Goal: Use online tool/utility: Use online tool/utility

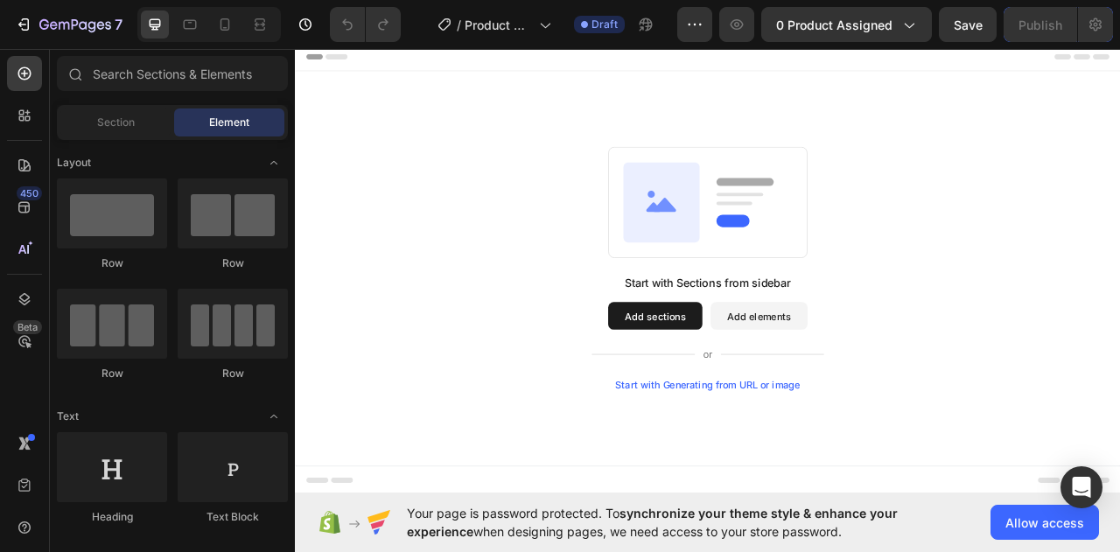
click at [753, 387] on button "Add sections" at bounding box center [753, 389] width 120 height 35
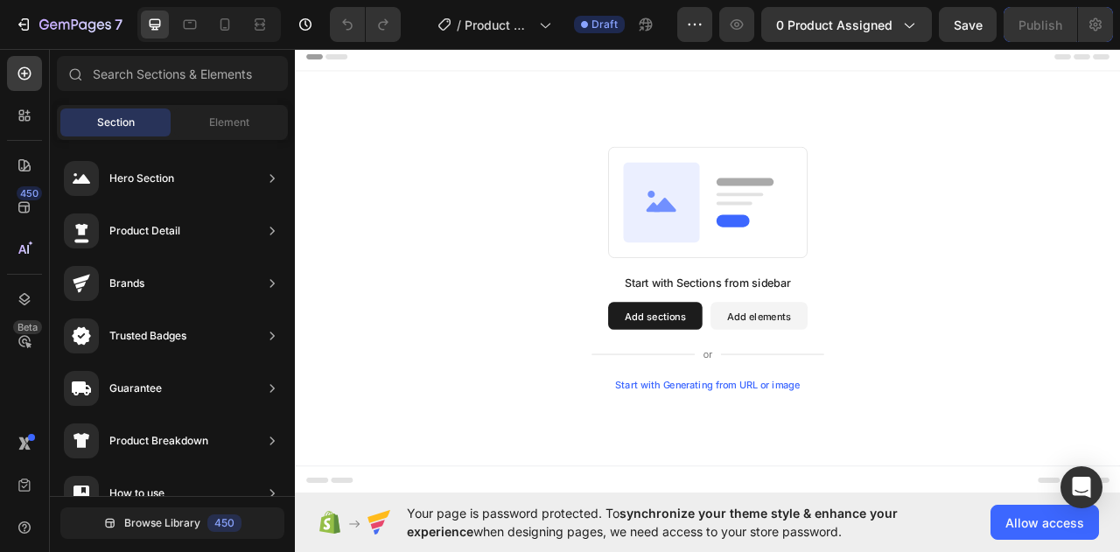
click at [791, 470] on div "Start with Generating from URL or image" at bounding box center [820, 477] width 235 height 14
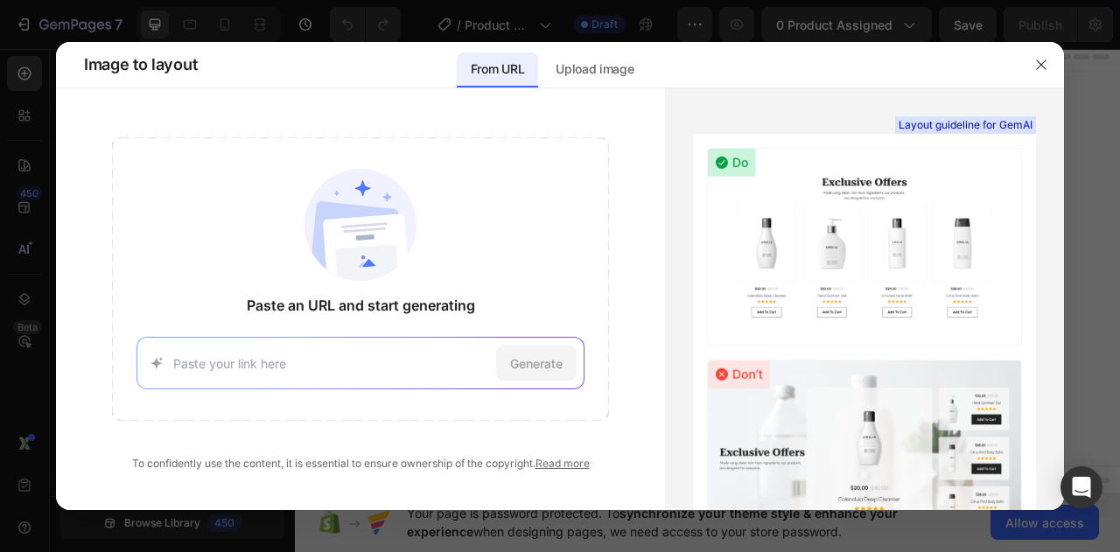
paste input "[URL][DOMAIN_NAME]"
type input "[URL][DOMAIN_NAME]"
click at [527, 367] on span "Generate" at bounding box center [536, 363] width 52 height 18
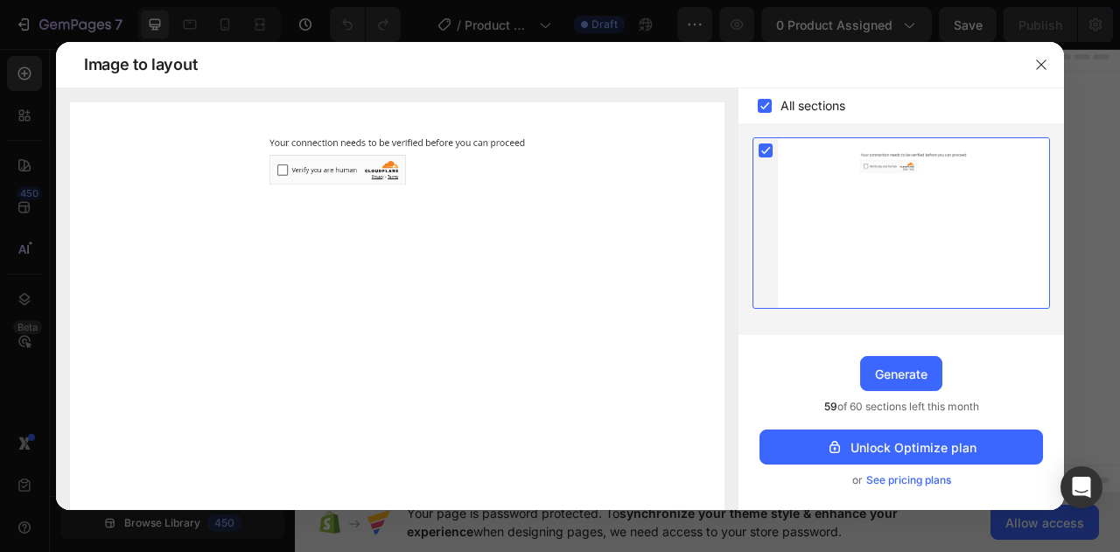
click at [284, 169] on img at bounding box center [397, 306] width 654 height 409
click at [282, 170] on img at bounding box center [397, 306] width 654 height 409
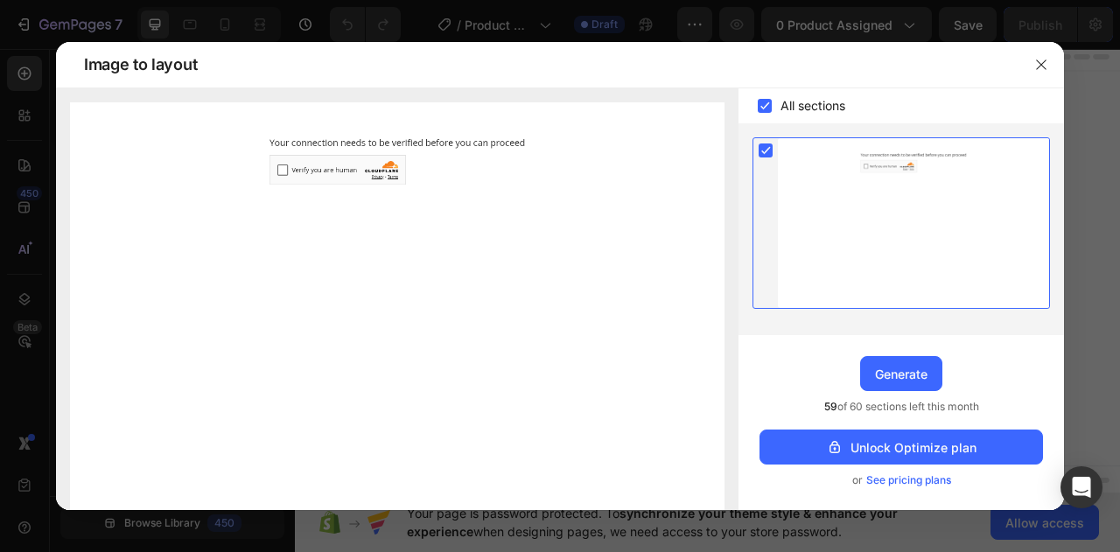
click at [282, 170] on img at bounding box center [397, 306] width 654 height 409
click at [904, 367] on div "Generate" at bounding box center [901, 374] width 52 height 18
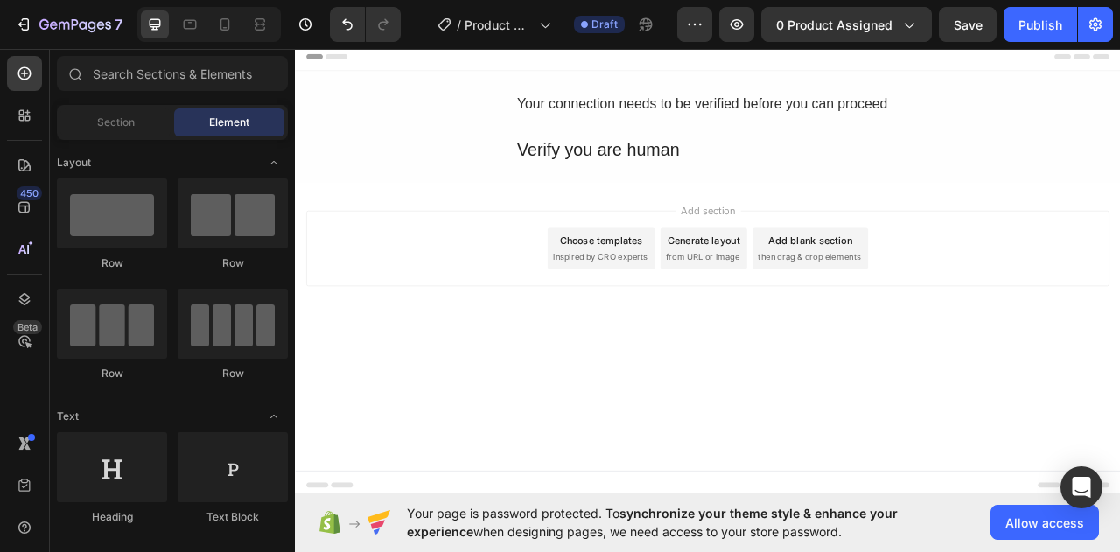
click at [678, 293] on div "Choose templates" at bounding box center [685, 293] width 106 height 18
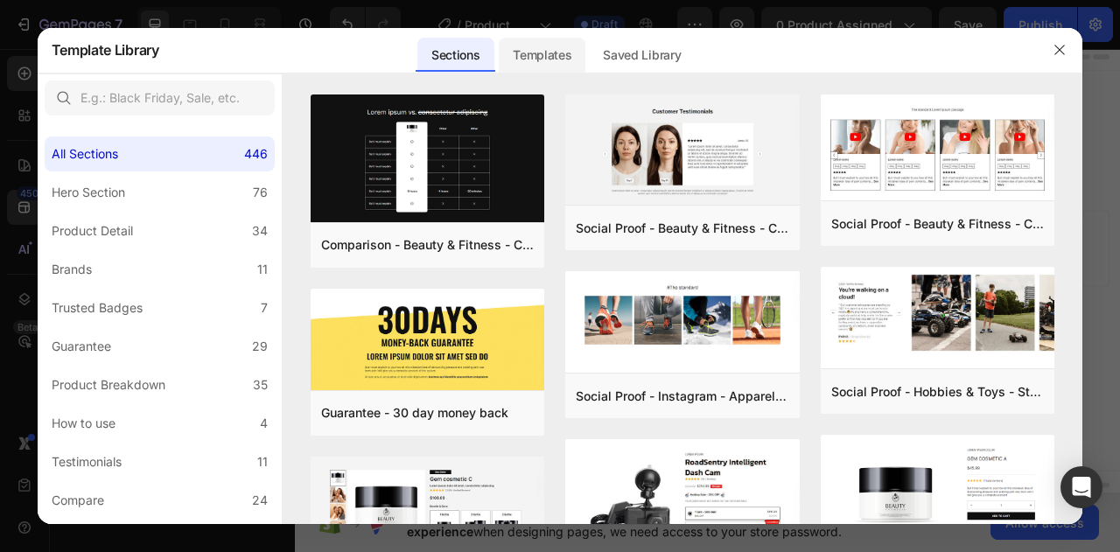
click at [548, 58] on div "Templates" at bounding box center [542, 55] width 87 height 35
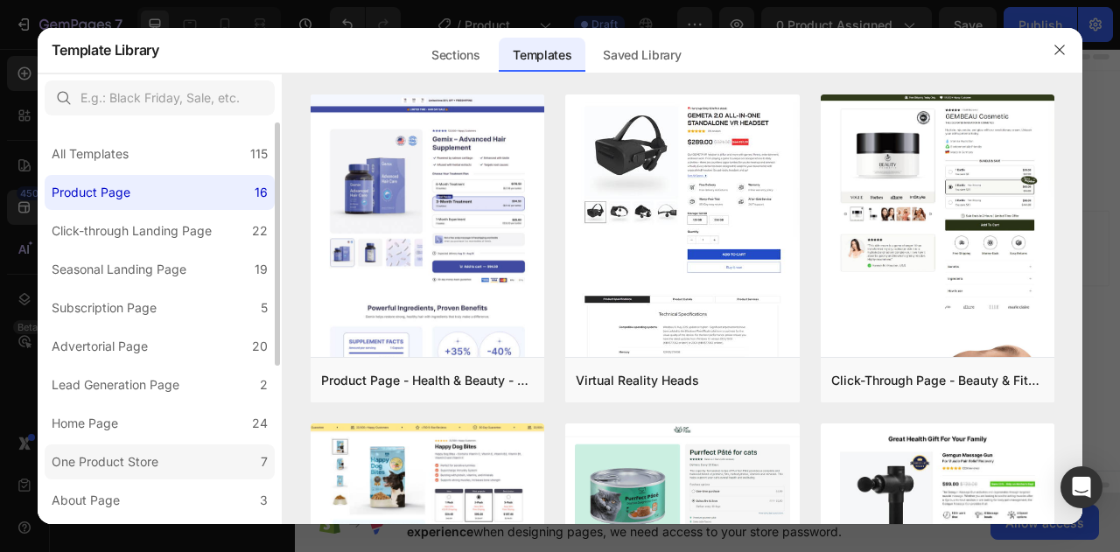
click at [160, 449] on label "One Product Store 7" at bounding box center [160, 461] width 230 height 35
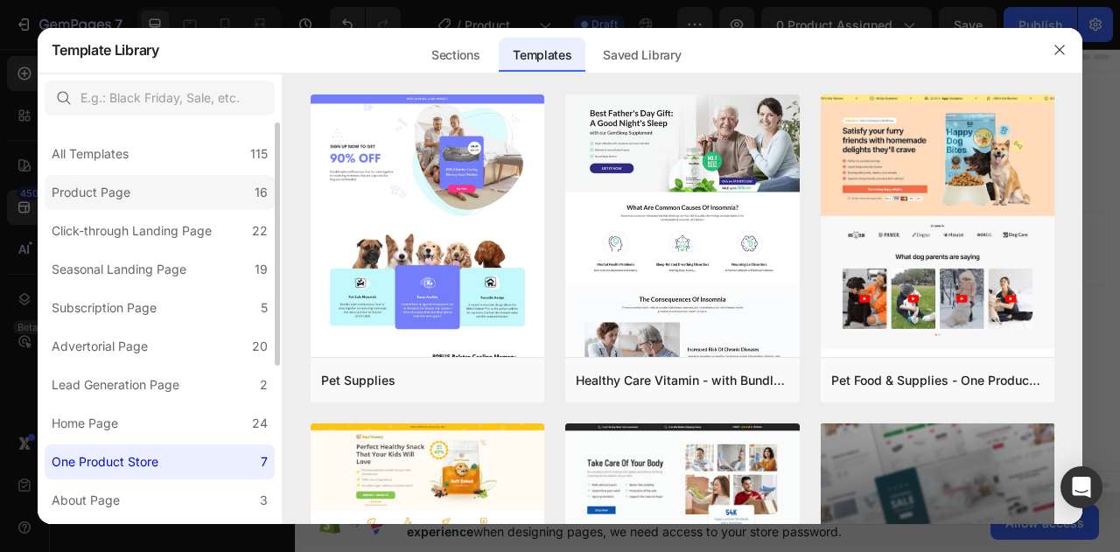
click at [161, 186] on label "Product Page 16" at bounding box center [160, 192] width 230 height 35
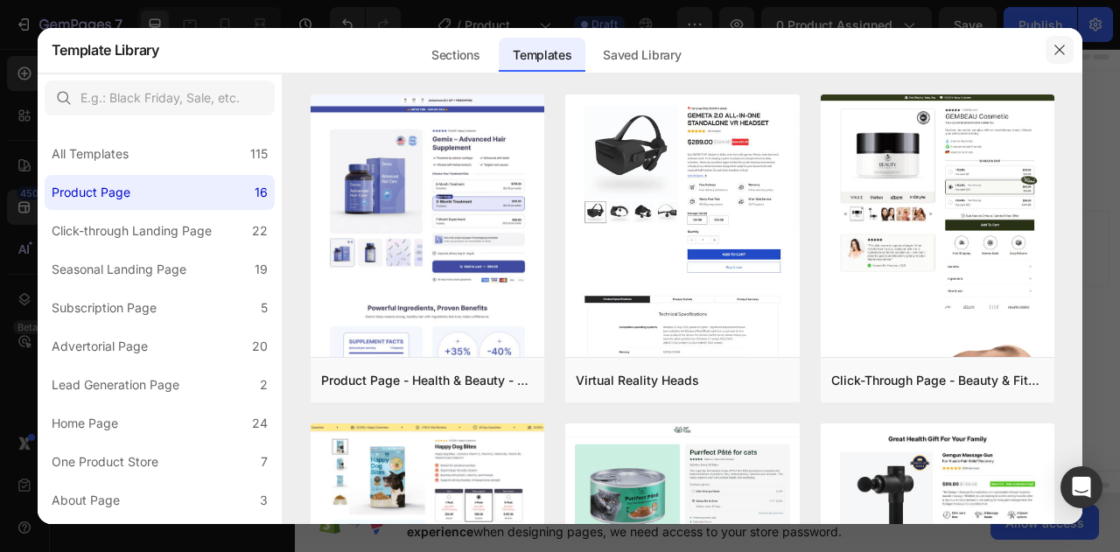
click at [1066, 59] on button "button" at bounding box center [1059, 50] width 28 height 28
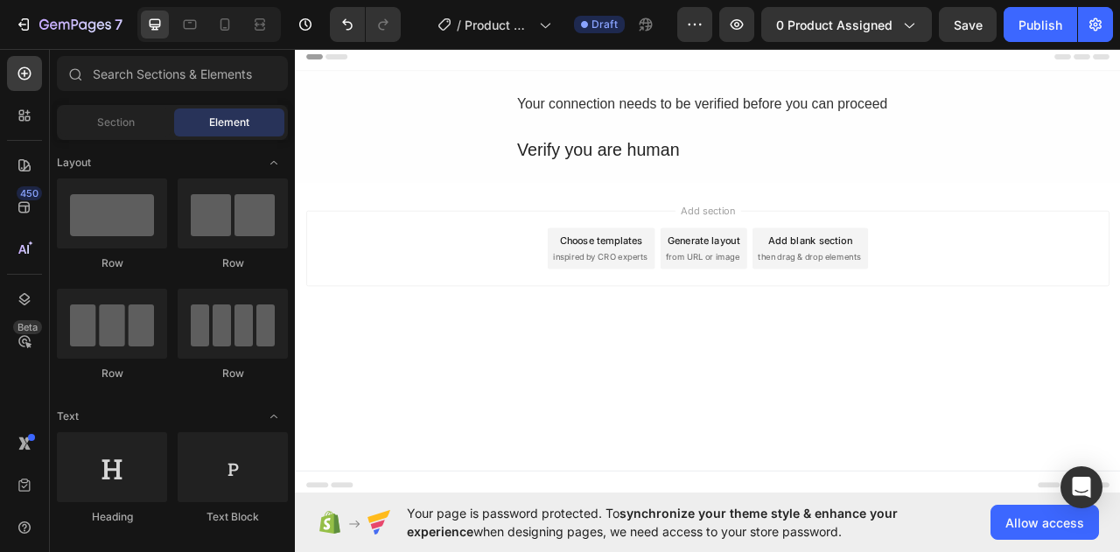
click at [829, 292] on div "Generate layout" at bounding box center [815, 293] width 92 height 18
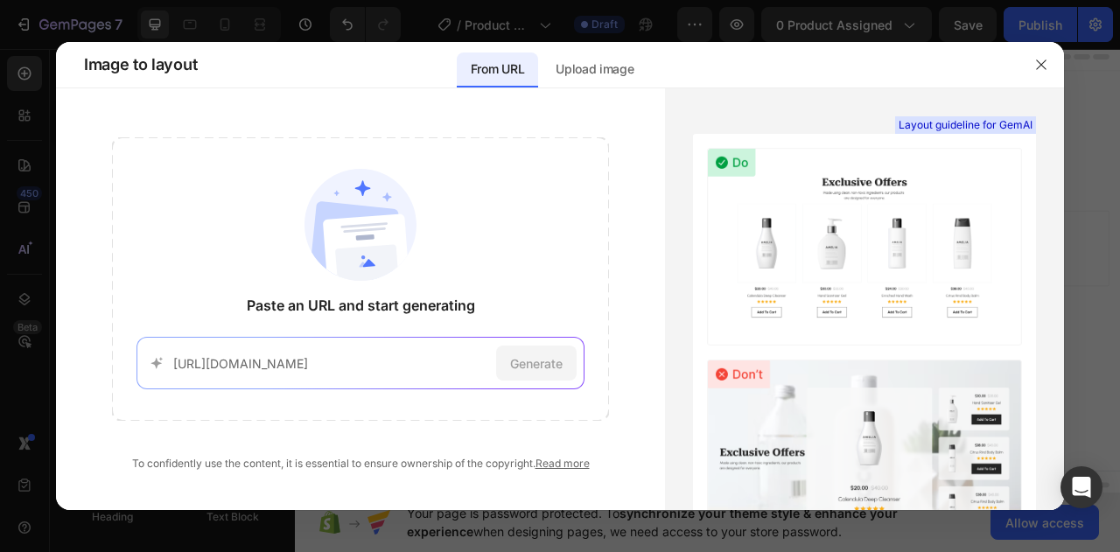
scroll to position [0, 95]
type input "[URL][DOMAIN_NAME]"
click at [528, 369] on span "Generate" at bounding box center [536, 363] width 52 height 18
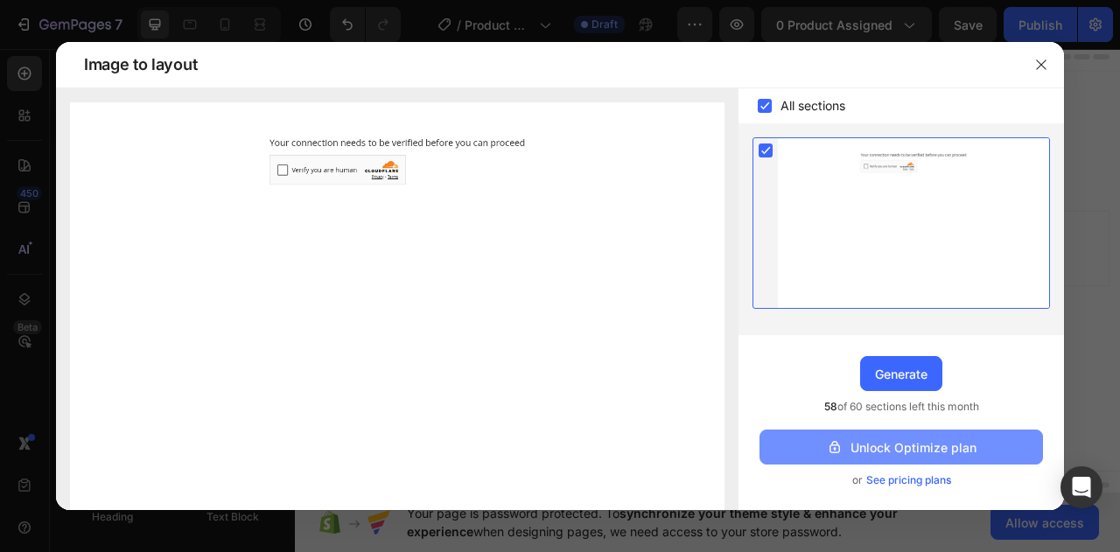
click at [883, 445] on div "Unlock Optimize plan" at bounding box center [901, 447] width 150 height 18
